Goal: Find specific page/section: Find specific page/section

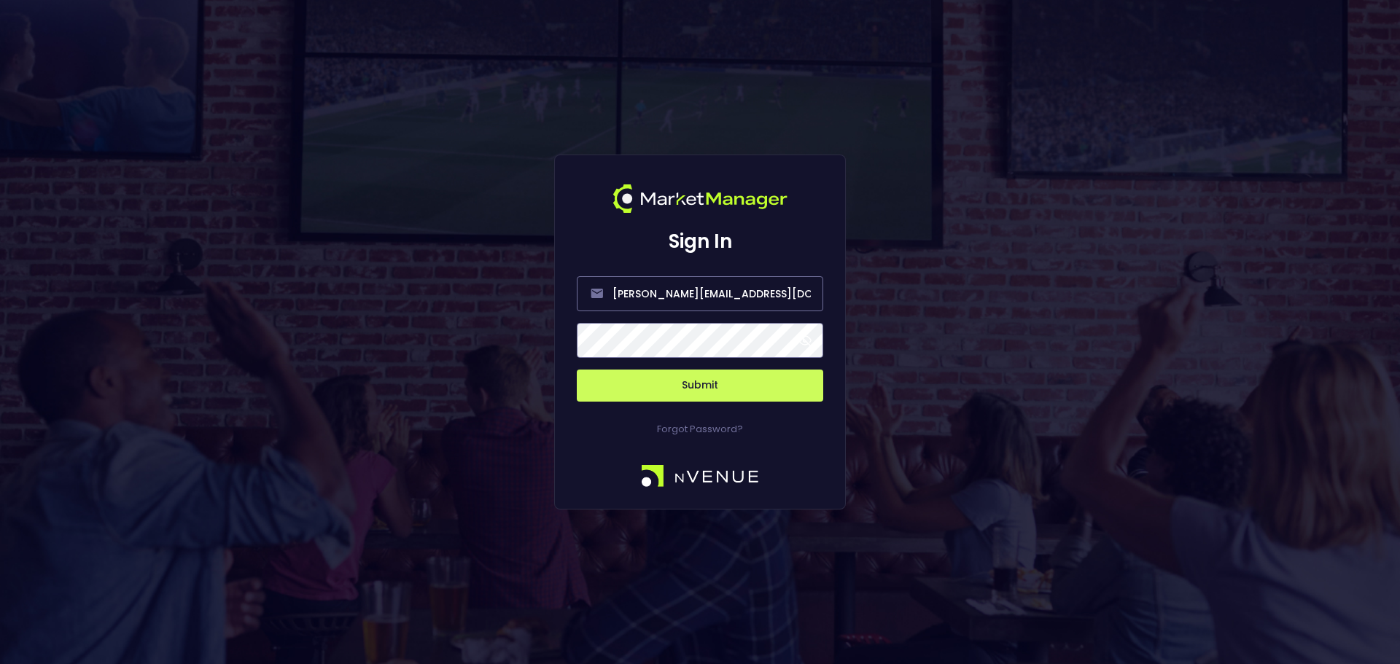
click at [741, 386] on button "Submit" at bounding box center [700, 386] width 246 height 32
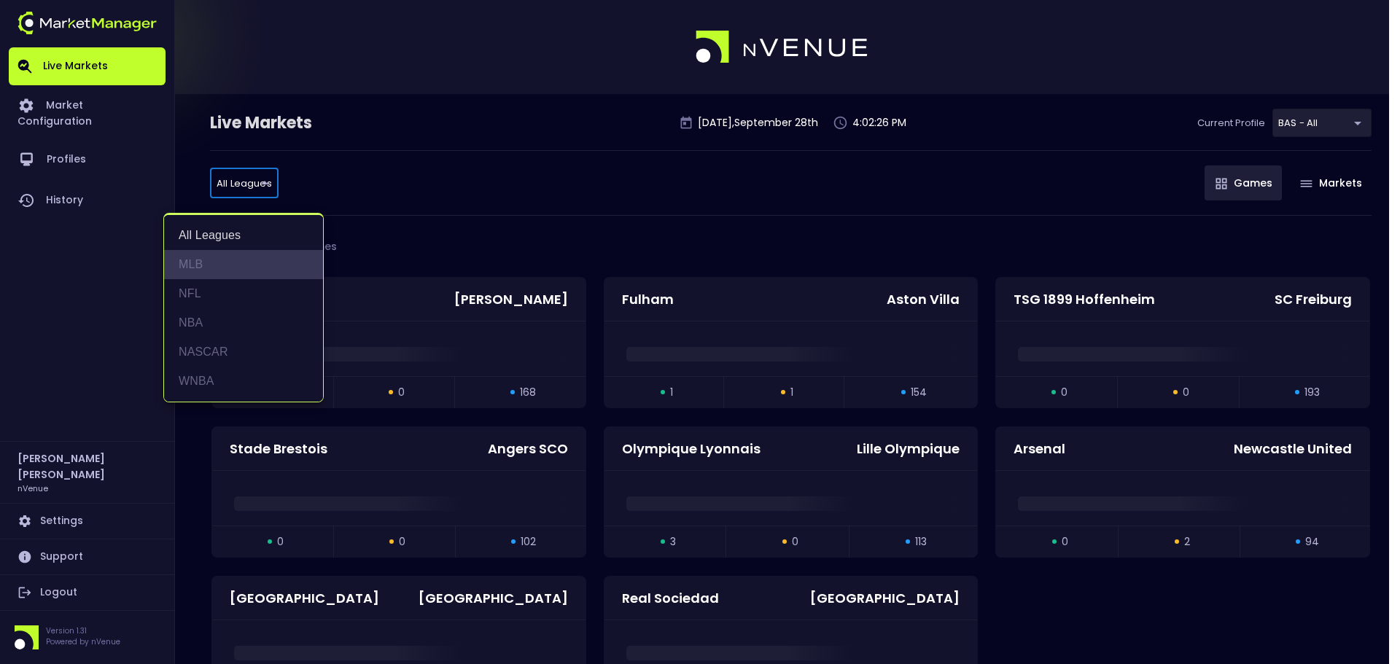
click at [218, 270] on li "MLB" at bounding box center [243, 264] width 159 height 29
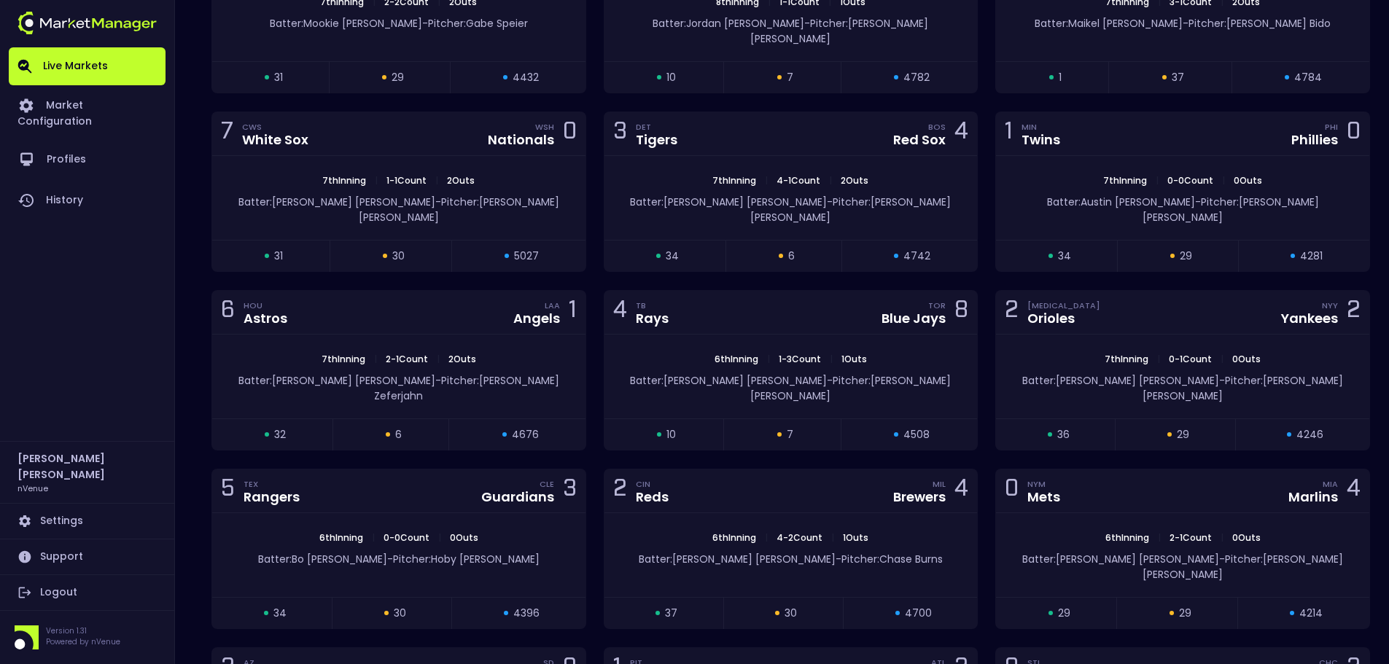
scroll to position [219, 0]
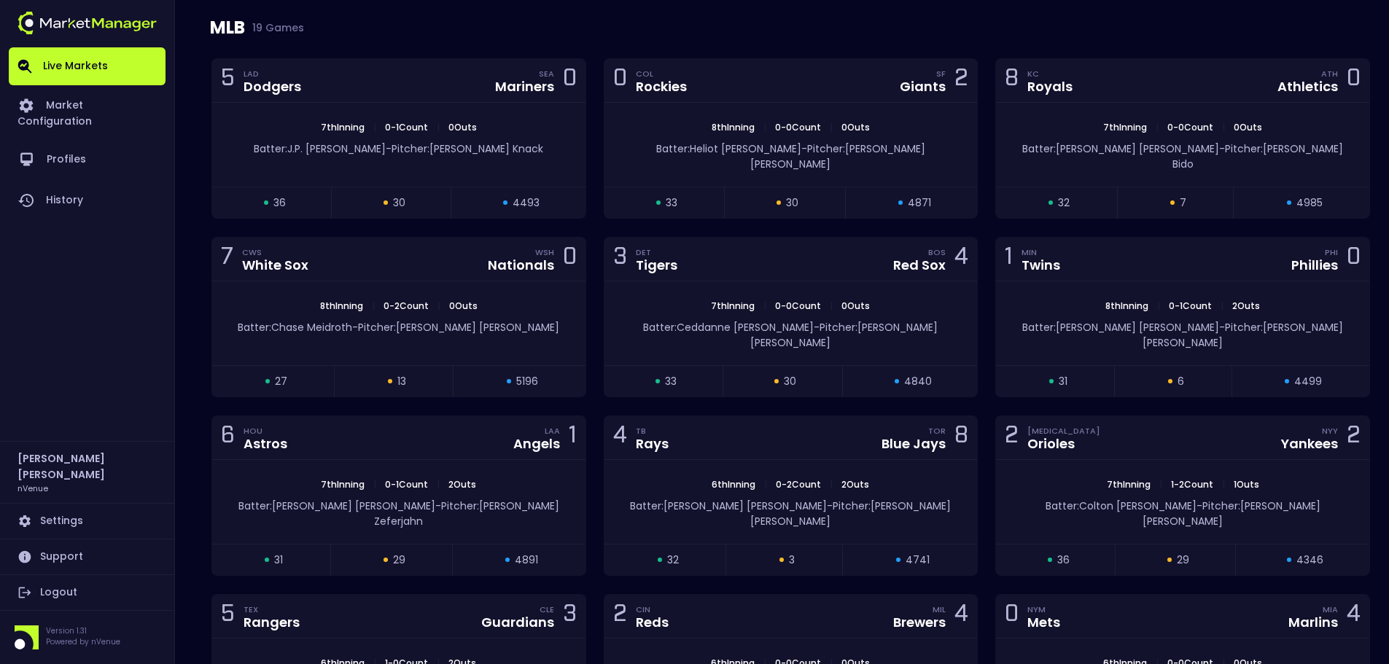
click at [238, 30] on div "MLB 19 Games" at bounding box center [790, 27] width 1161 height 61
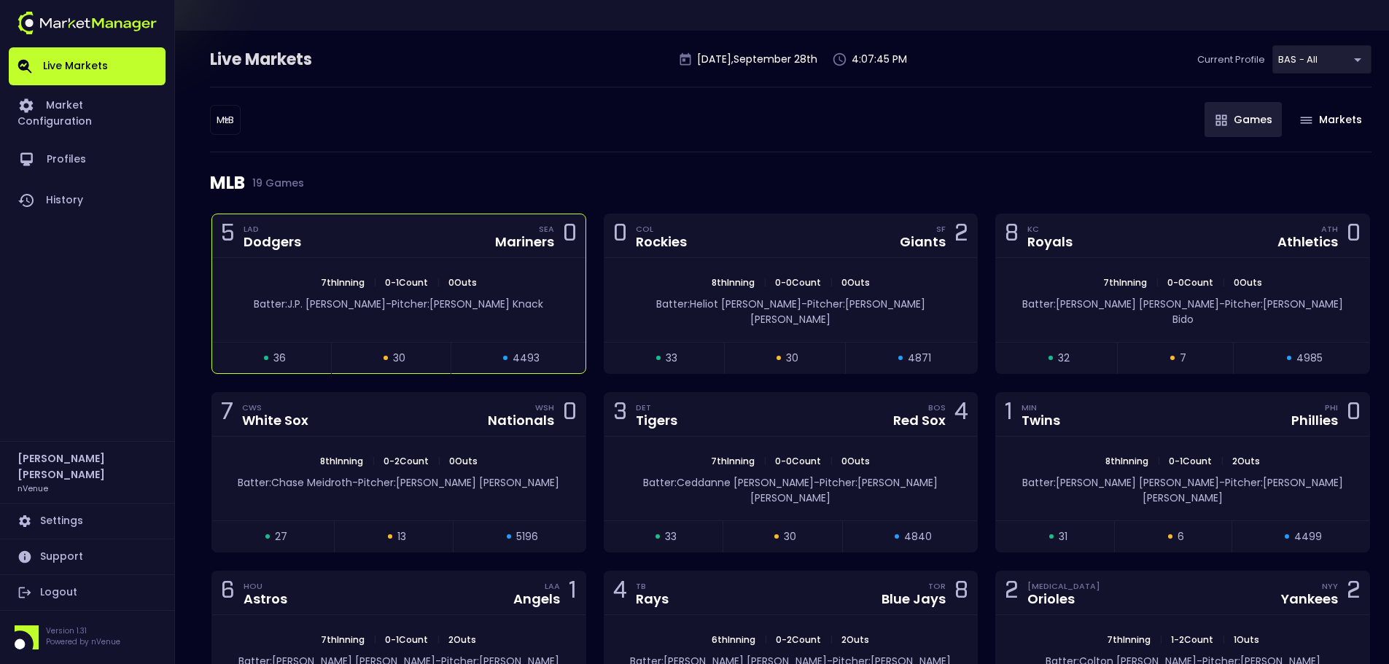
scroll to position [0, 0]
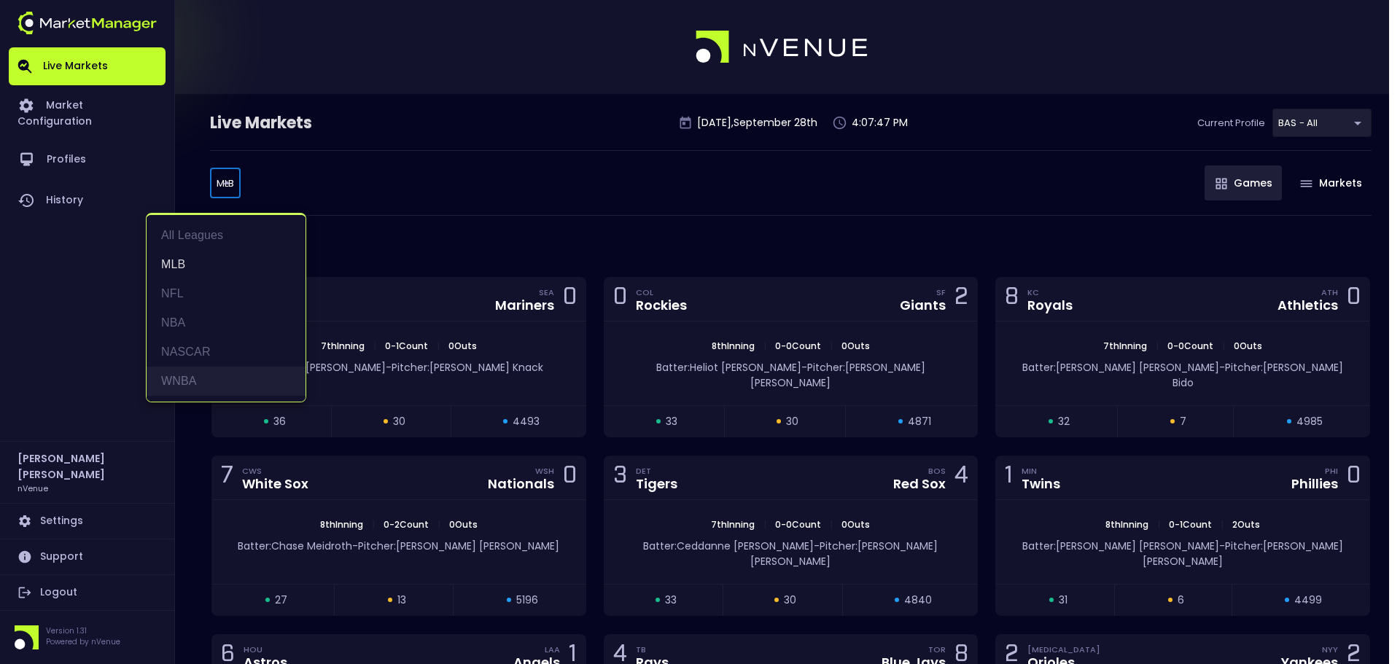
click at [203, 382] on li "WNBA" at bounding box center [226, 381] width 159 height 29
type input "WNBA"
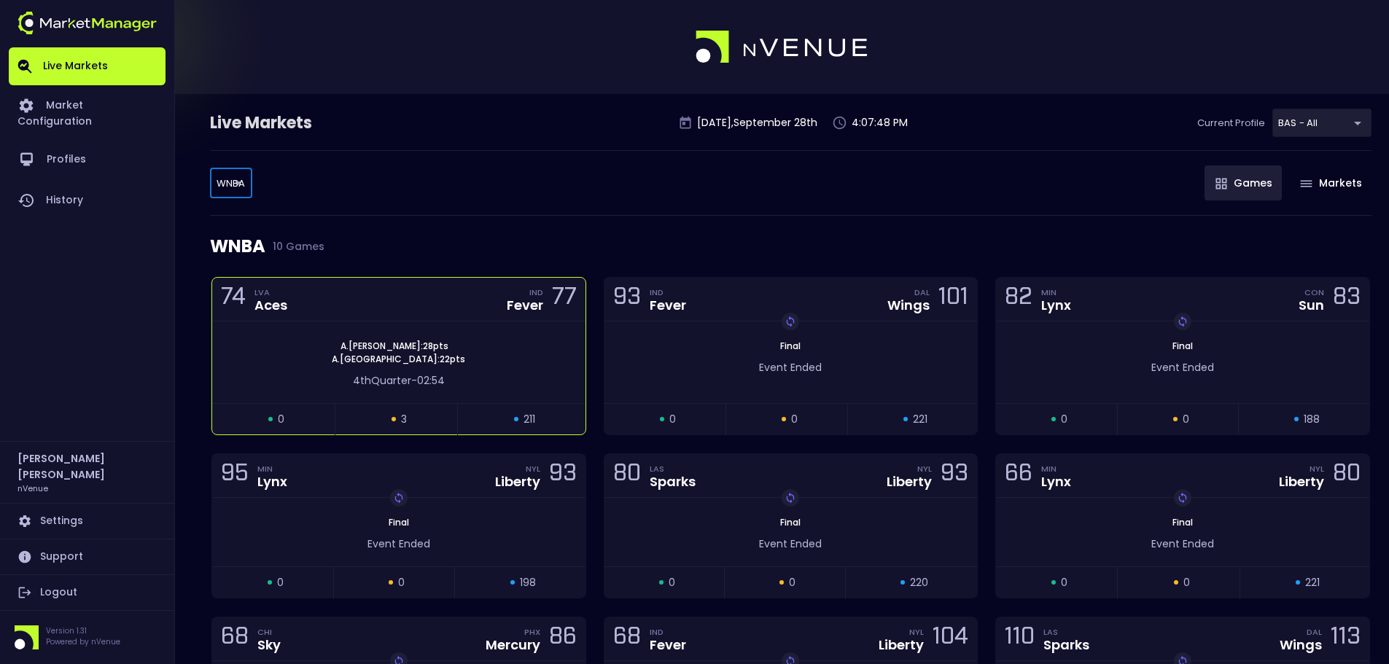
click at [406, 346] on span "[PERSON_NAME] : 28 pts" at bounding box center [394, 346] width 117 height 13
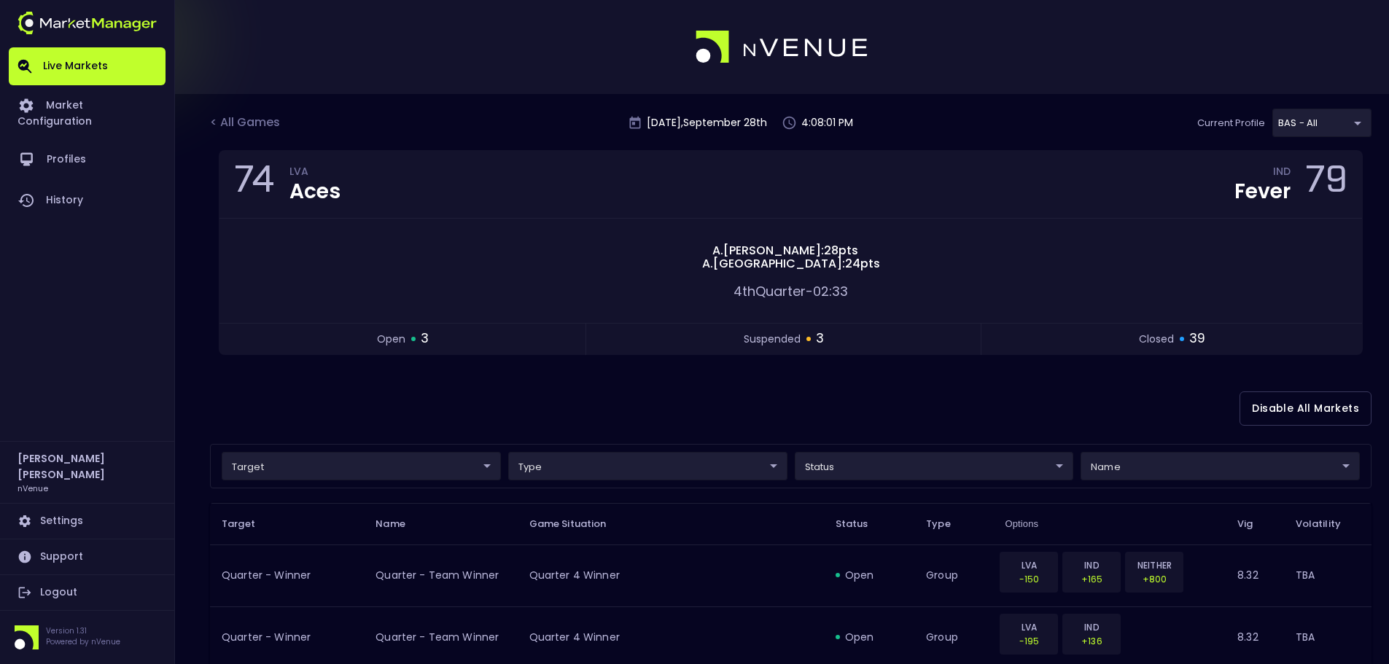
click at [1175, 77] on div at bounding box center [694, 47] width 1389 height 94
